Goal: Navigation & Orientation: Find specific page/section

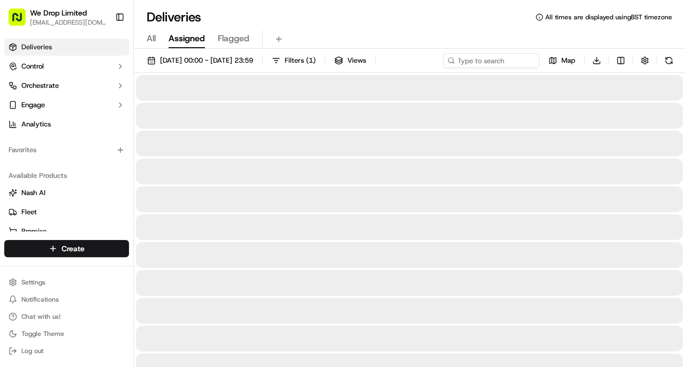
click at [185, 35] on span "Assigned" at bounding box center [187, 38] width 36 height 13
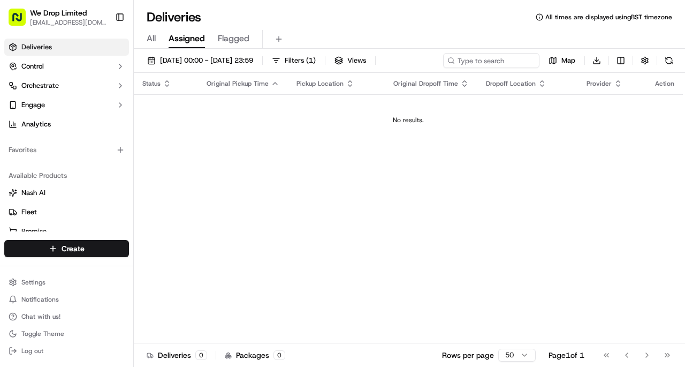
click at [221, 39] on span "Flagged" at bounding box center [234, 38] width 32 height 13
click at [157, 41] on div "All Assigned Flagged" at bounding box center [409, 39] width 551 height 19
click at [152, 39] on span "All" at bounding box center [151, 38] width 9 height 13
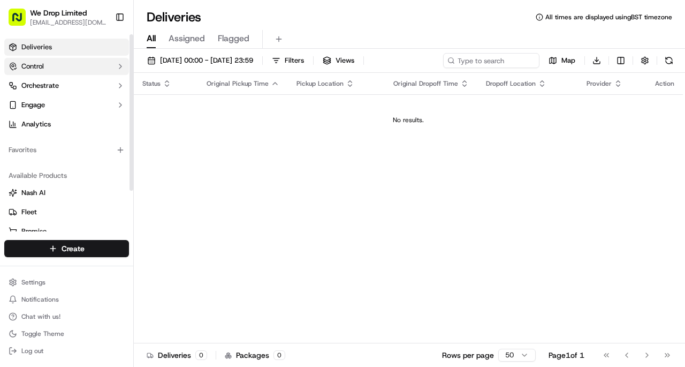
click at [110, 65] on button "Control" at bounding box center [66, 66] width 125 height 17
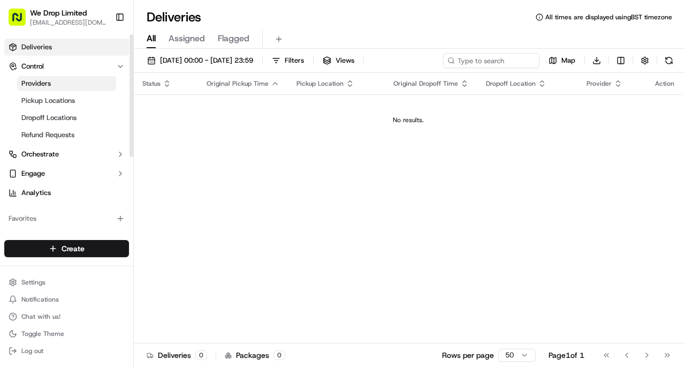
click at [82, 85] on link "Providers" at bounding box center [66, 83] width 99 height 15
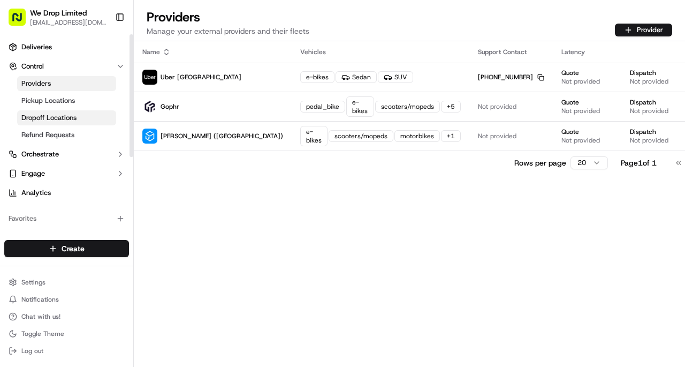
click at [32, 112] on link "Dropoff Locations" at bounding box center [66, 117] width 99 height 15
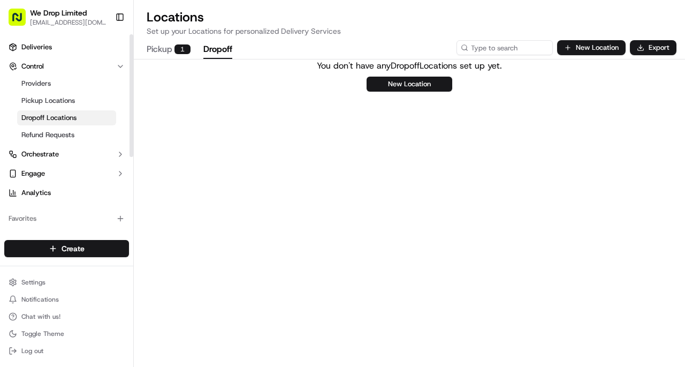
click at [166, 47] on button "Pickup 1" at bounding box center [169, 50] width 44 height 18
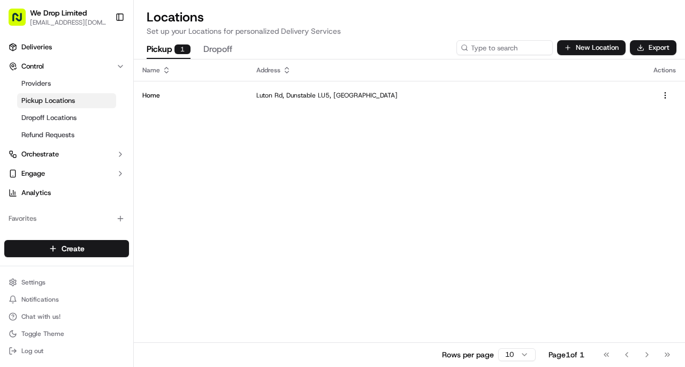
click at [222, 49] on button "Dropoff" at bounding box center [217, 50] width 29 height 18
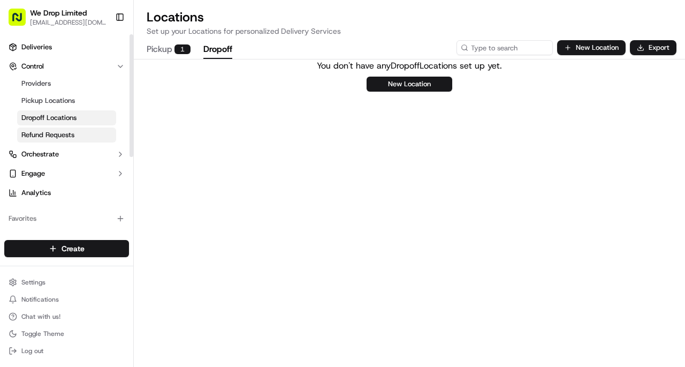
click at [74, 134] on span "Refund Requests" at bounding box center [47, 135] width 53 height 10
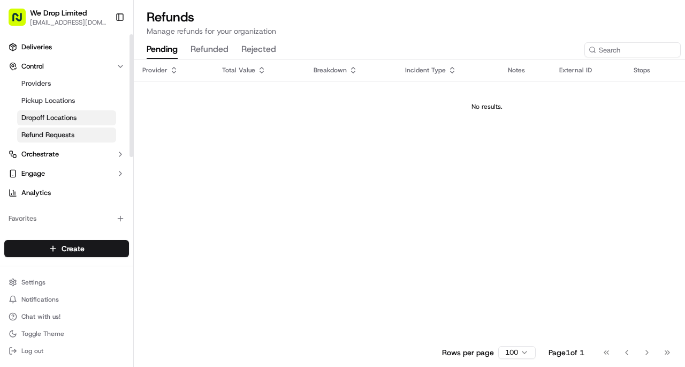
click at [74, 112] on link "Dropoff Locations" at bounding box center [66, 117] width 99 height 15
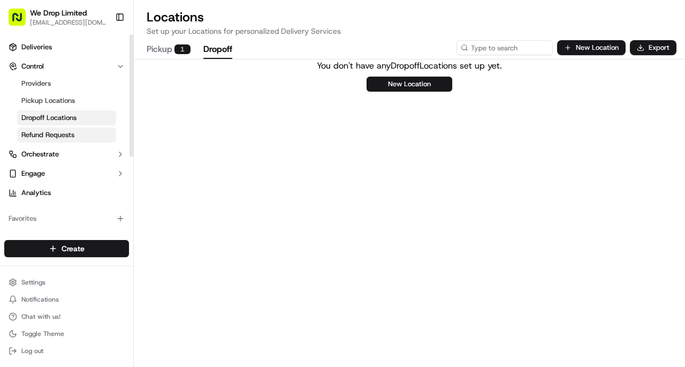
click at [71, 131] on span "Refund Requests" at bounding box center [47, 135] width 53 height 10
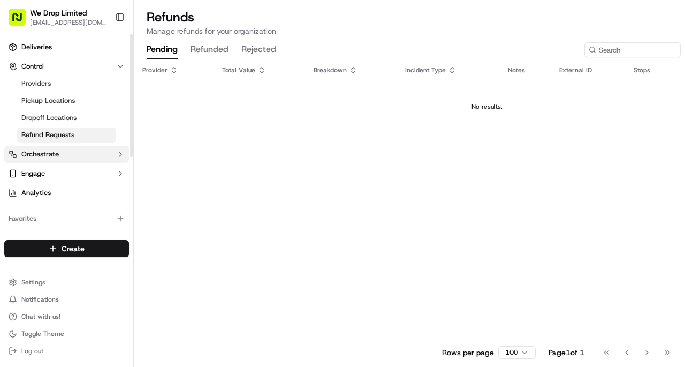
click at [72, 155] on button "Orchestrate" at bounding box center [66, 154] width 125 height 17
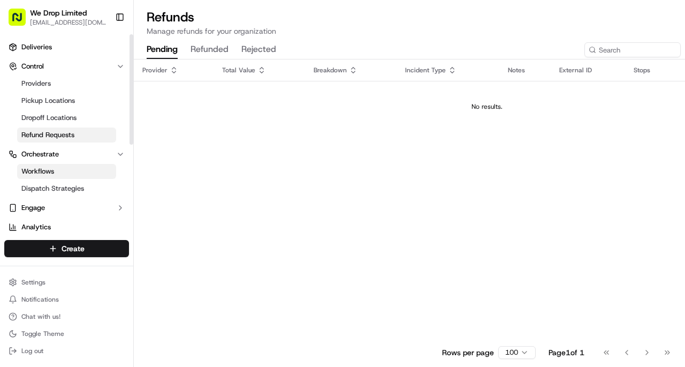
click at [59, 172] on link "Workflows" at bounding box center [66, 171] width 99 height 15
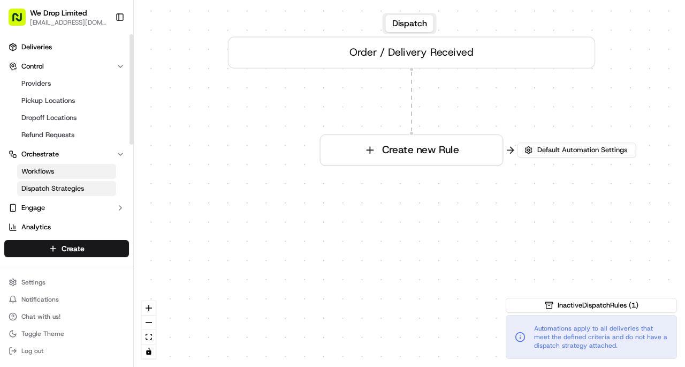
click at [54, 191] on span "Dispatch Strategies" at bounding box center [52, 189] width 63 height 10
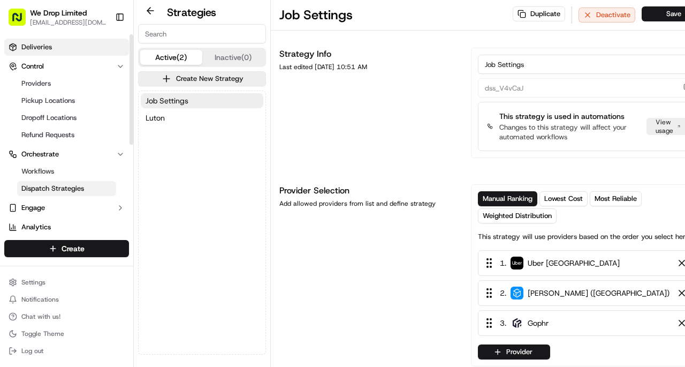
click at [43, 46] on span "Deliveries" at bounding box center [36, 47] width 31 height 10
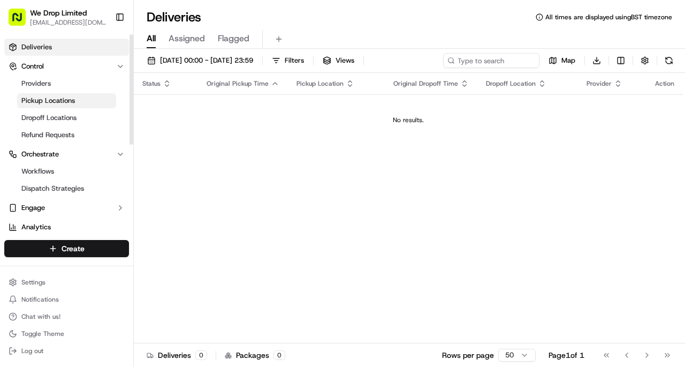
click at [71, 95] on link "Pickup Locations" at bounding box center [66, 100] width 99 height 15
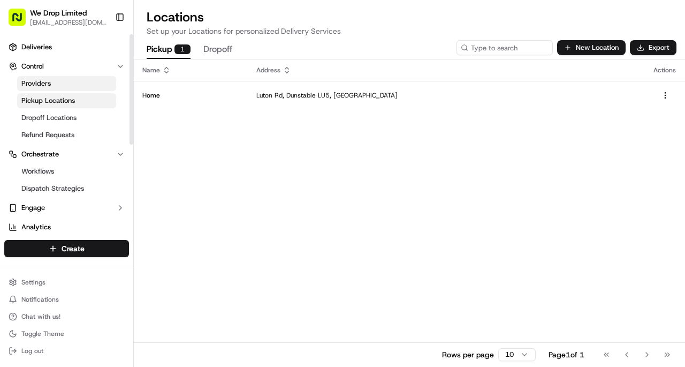
click at [71, 81] on link "Providers" at bounding box center [66, 83] width 99 height 15
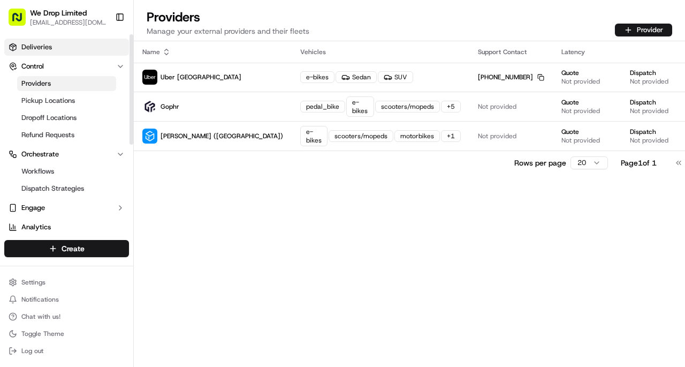
click at [90, 44] on link "Deliveries" at bounding box center [66, 47] width 125 height 17
